Goal: Information Seeking & Learning: Learn about a topic

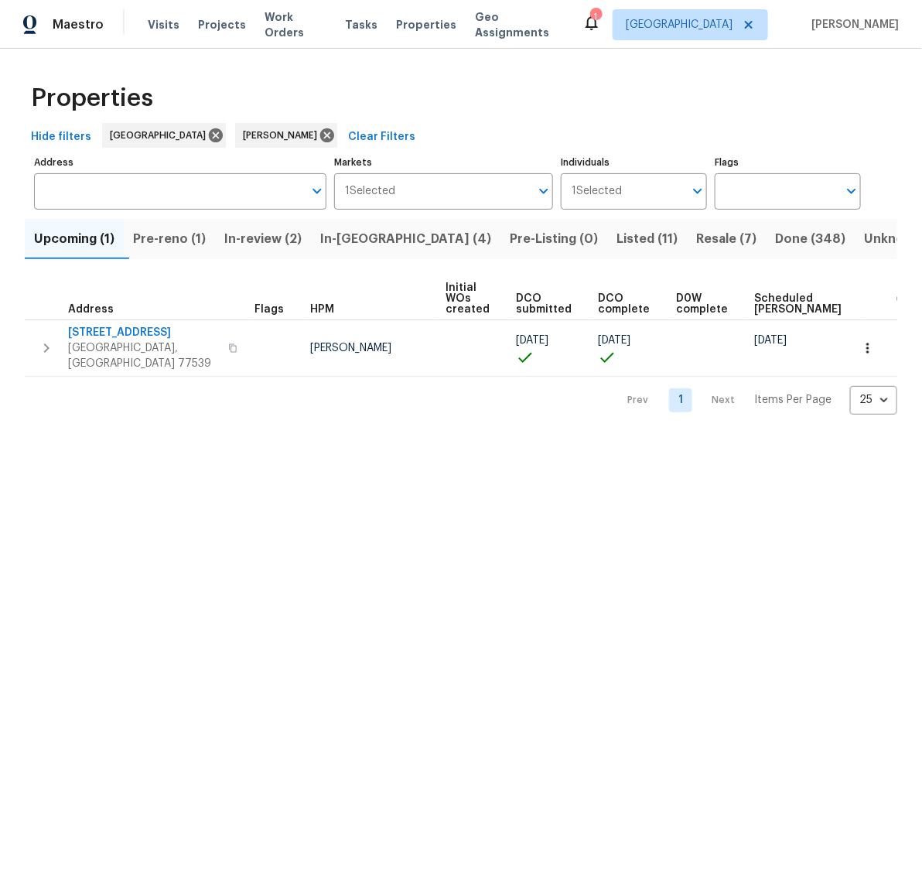
click at [364, 238] on span "In-[GEOGRAPHIC_DATA] (4)" at bounding box center [405, 239] width 171 height 22
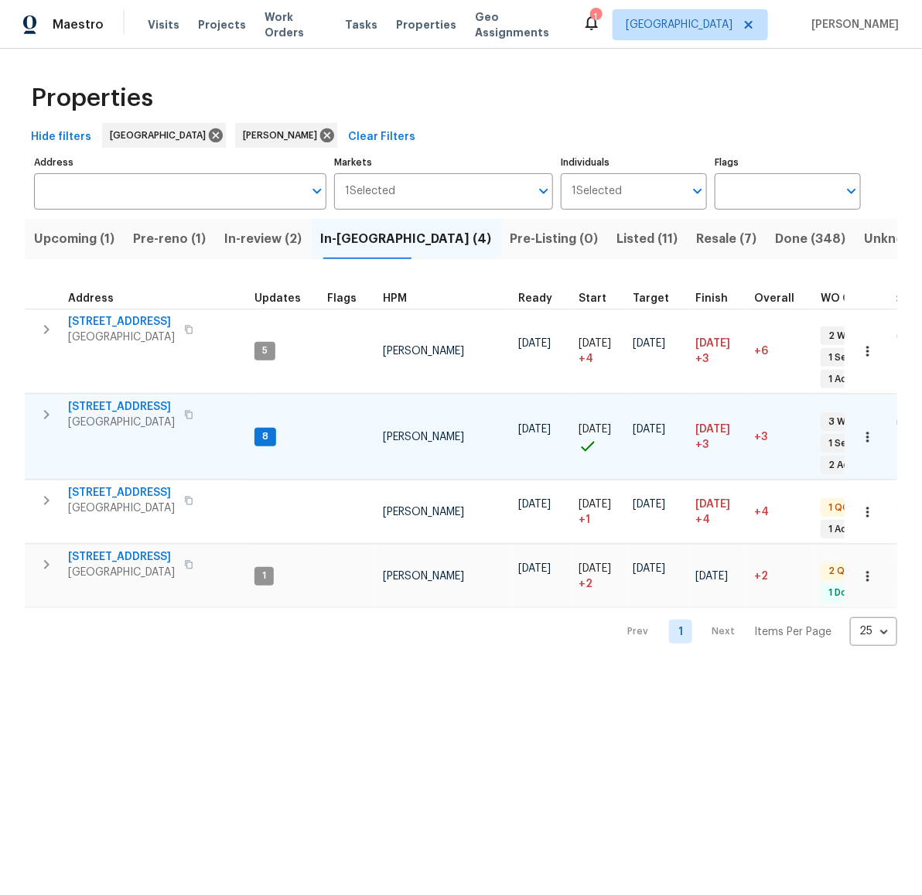
click at [111, 399] on span "[STREET_ADDRESS]" at bounding box center [121, 406] width 107 height 15
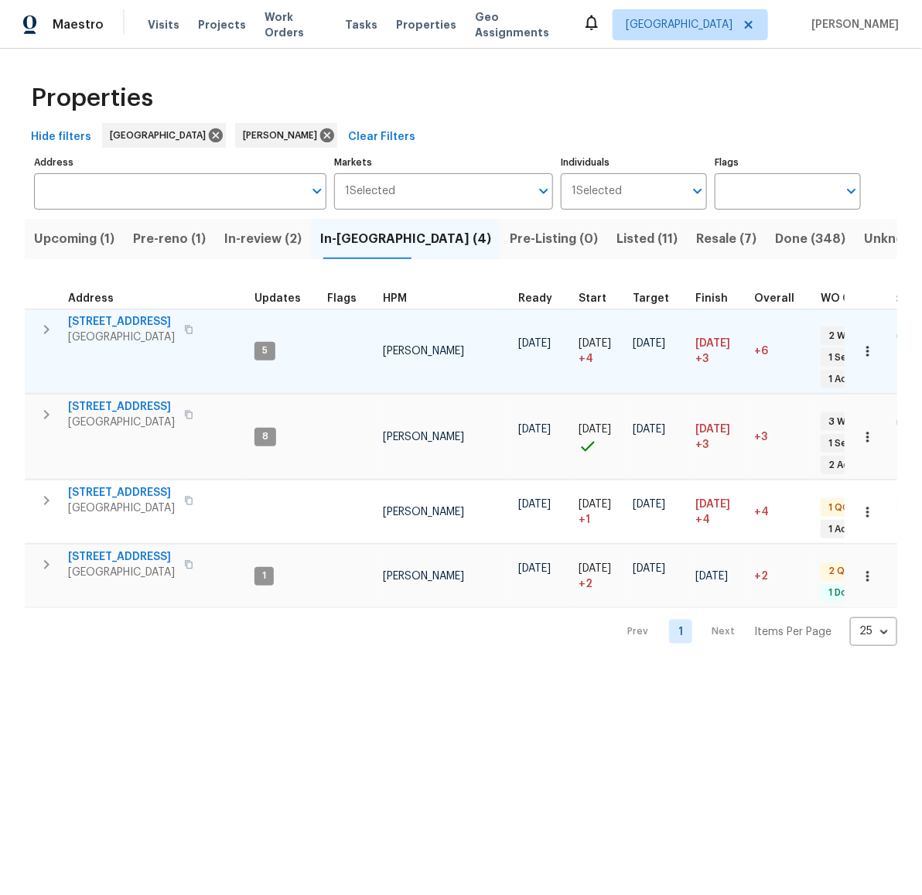
click at [114, 322] on span "[STREET_ADDRESS]" at bounding box center [121, 321] width 107 height 15
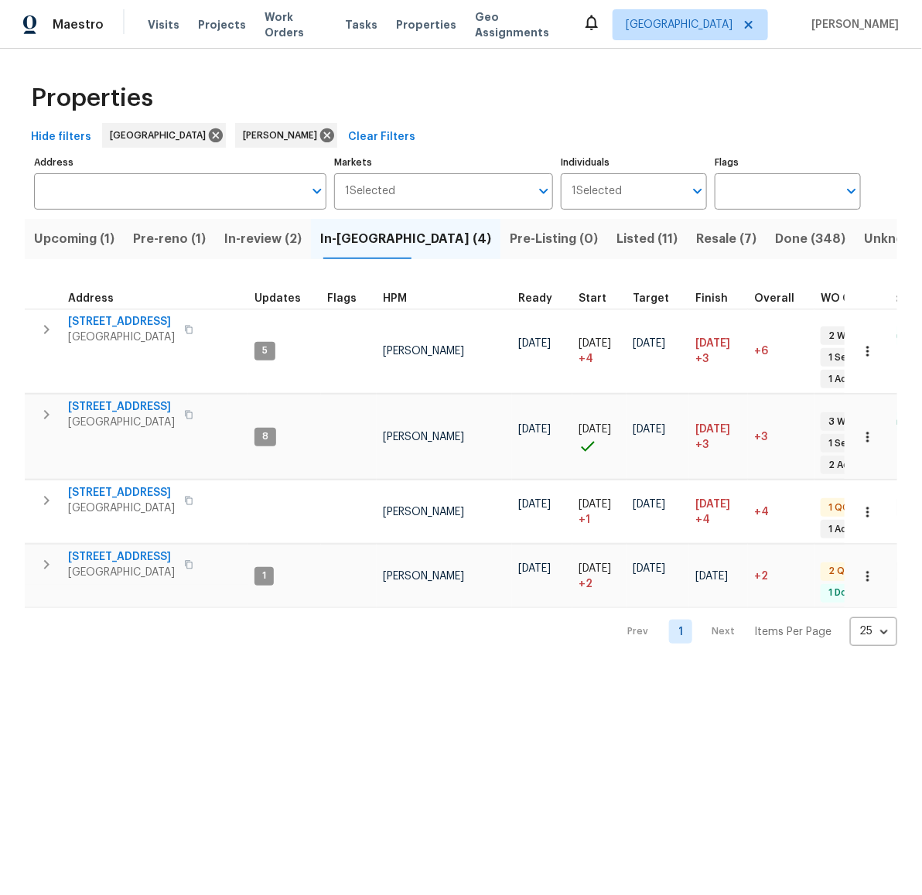
click at [175, 248] on span "Pre-reno (1)" at bounding box center [169, 239] width 73 height 22
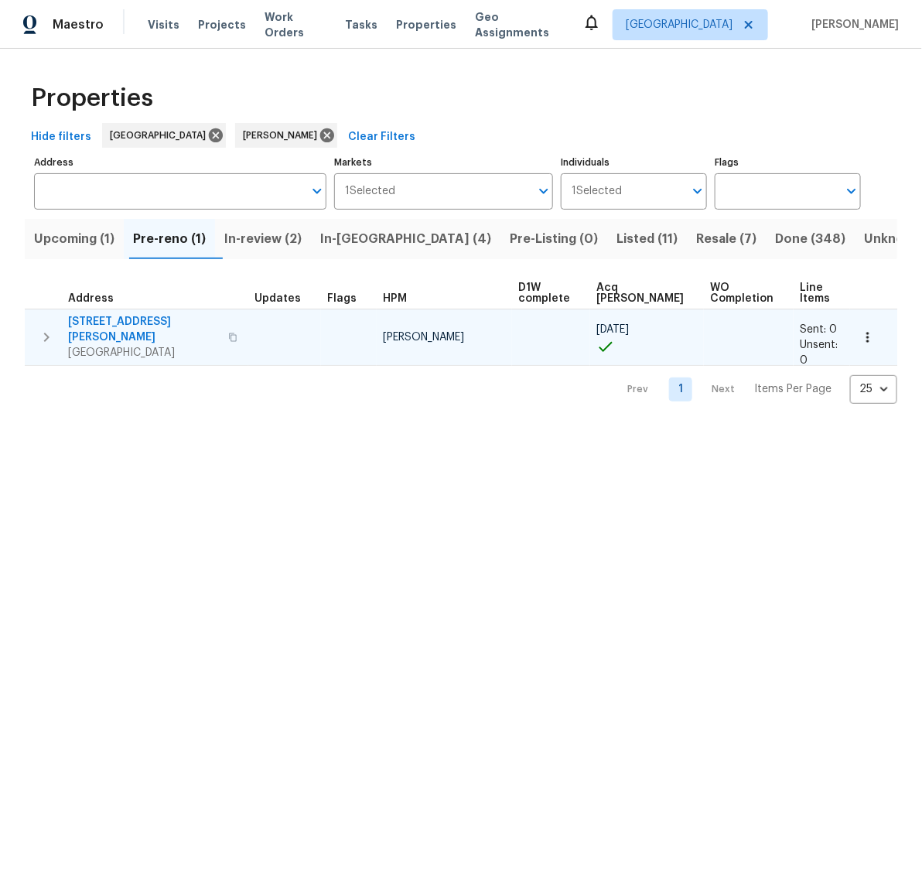
click at [125, 322] on span "[STREET_ADDRESS][PERSON_NAME]" at bounding box center [143, 329] width 151 height 31
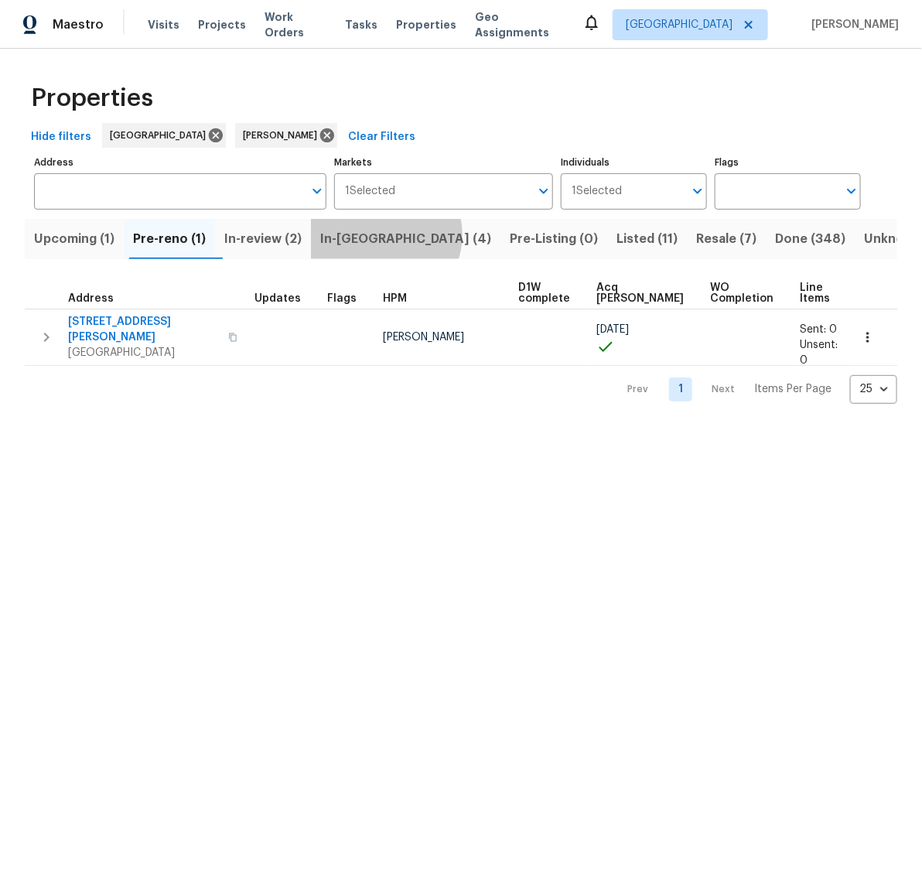
click at [397, 235] on span "In-[GEOGRAPHIC_DATA] (4)" at bounding box center [405, 239] width 171 height 22
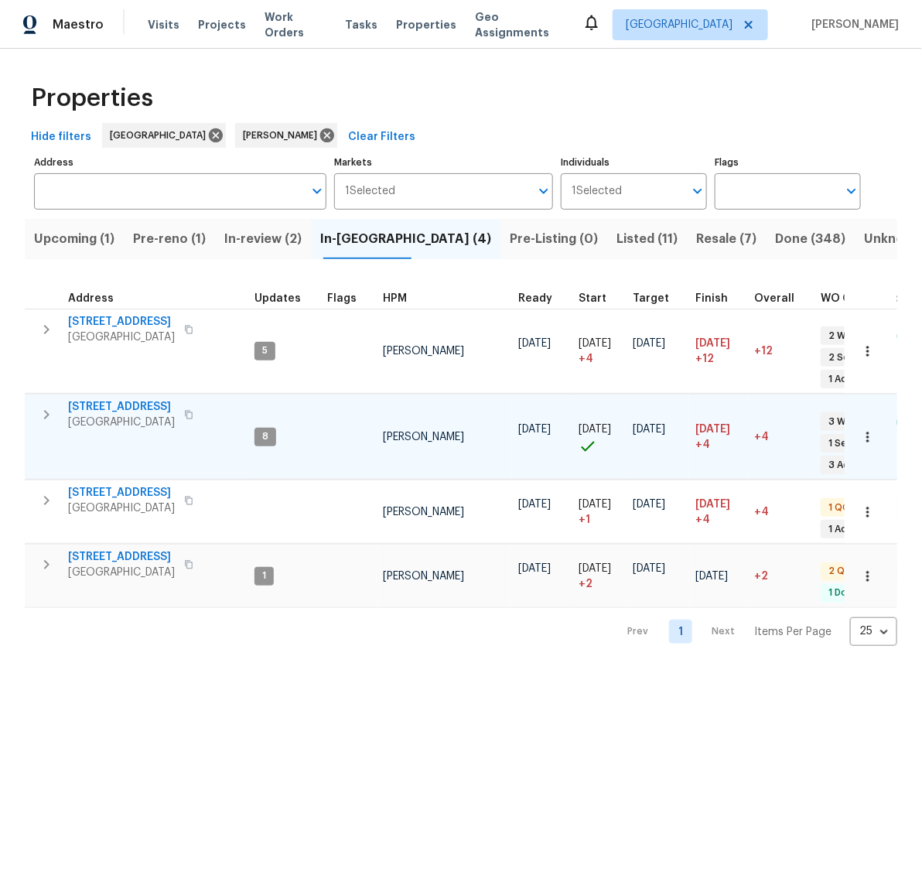
click at [117, 399] on span "[STREET_ADDRESS]" at bounding box center [121, 406] width 107 height 15
